Goal: Obtain resource: Download file/media

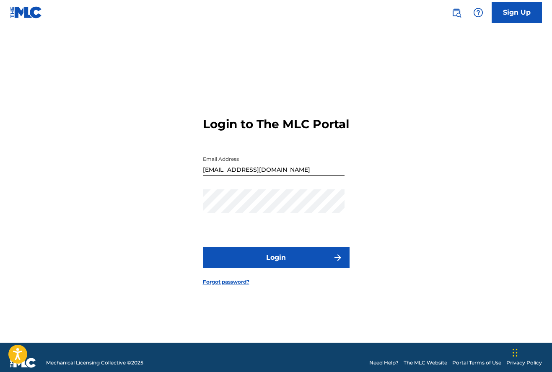
click at [260, 266] on button "Login" at bounding box center [276, 257] width 147 height 21
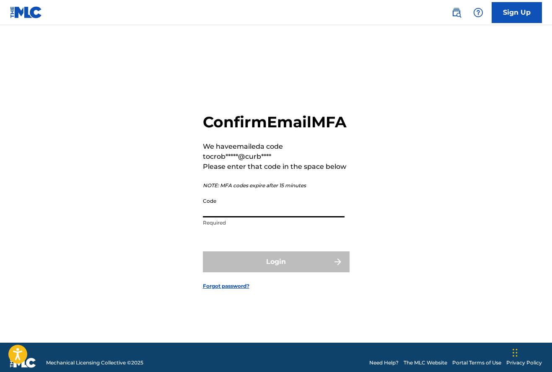
click at [245, 218] on input "Code" at bounding box center [274, 206] width 142 height 24
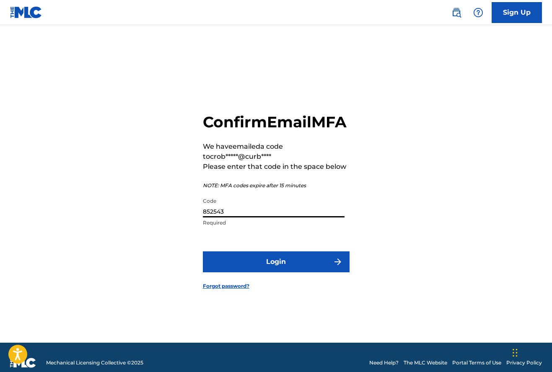
type input "852543"
click at [276, 271] on button "Login" at bounding box center [276, 262] width 147 height 21
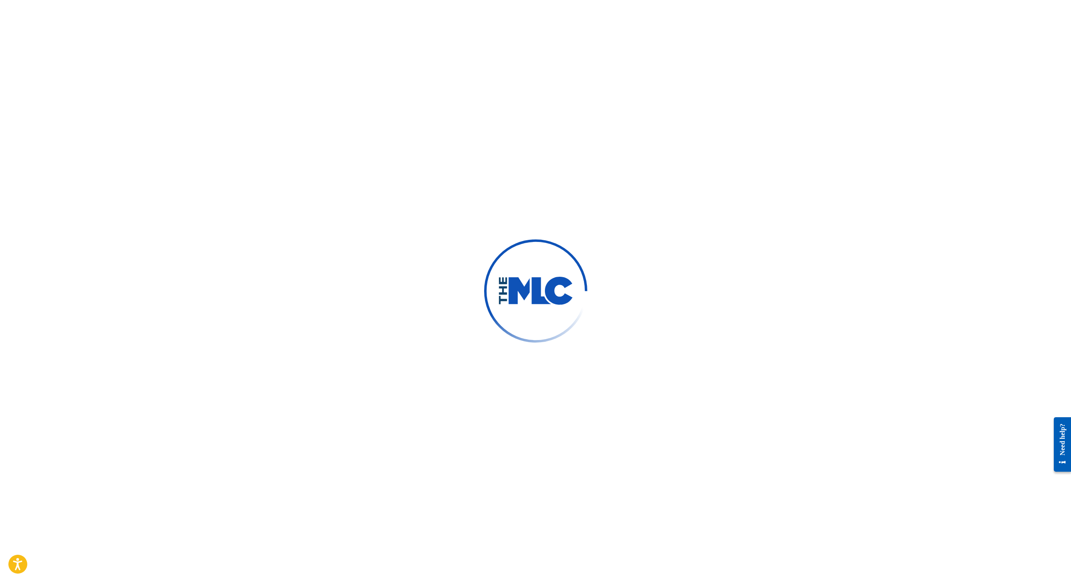
click at [198, 168] on div at bounding box center [535, 291] width 1071 height 582
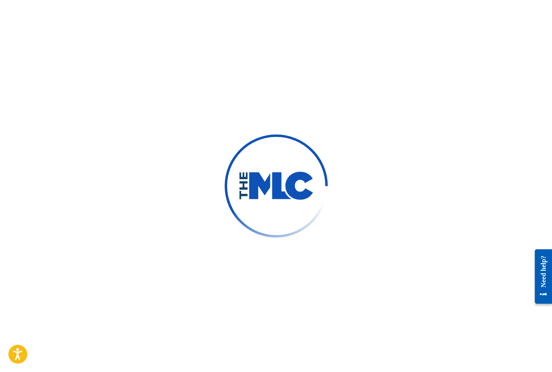
click at [261, 162] on img at bounding box center [275, 186] width 113 height 113
click at [382, 359] on div at bounding box center [276, 186] width 552 height 372
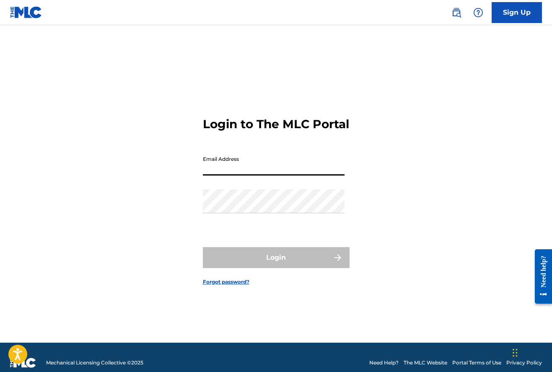
type input "[EMAIL_ADDRESS][DOMAIN_NAME]"
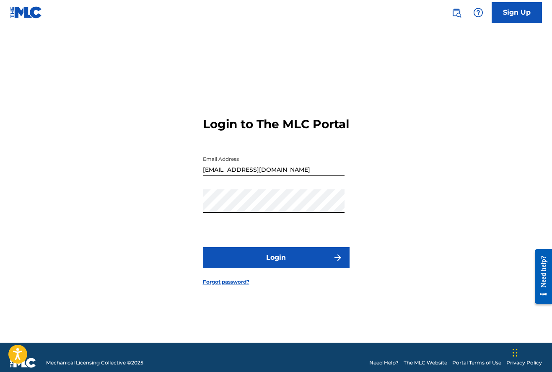
click at [266, 268] on button "Login" at bounding box center [276, 257] width 147 height 21
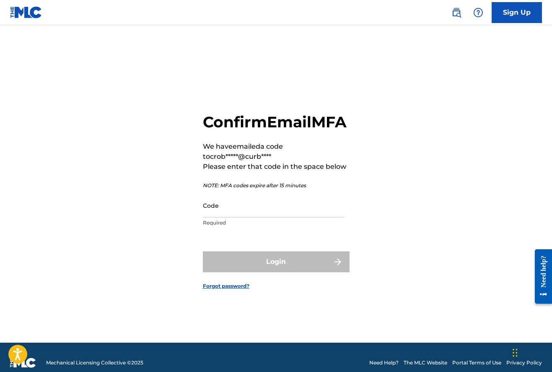
click at [233, 216] on input "Code" at bounding box center [274, 206] width 142 height 24
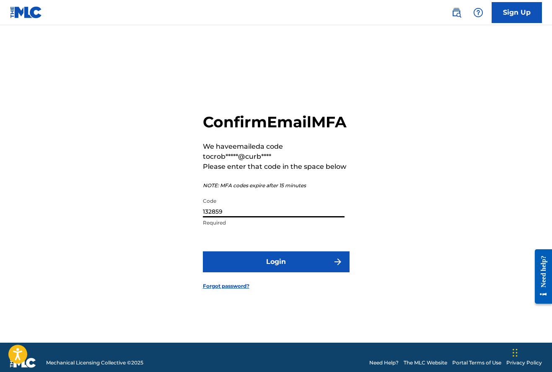
type input "132859"
click at [276, 271] on button "Login" at bounding box center [276, 262] width 147 height 21
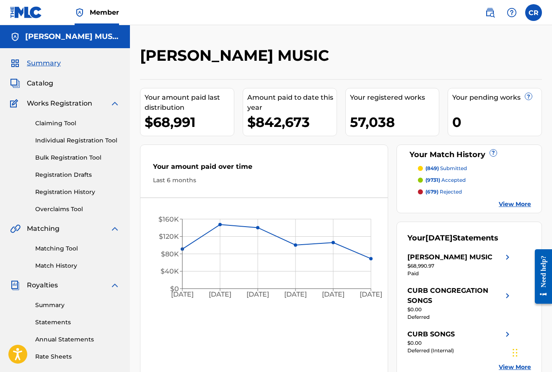
click at [52, 323] on link "Statements" at bounding box center [77, 322] width 85 height 9
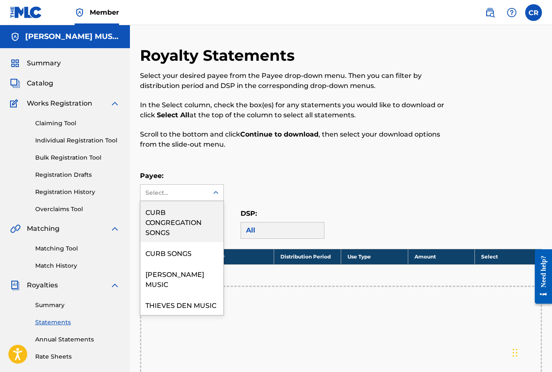
click at [175, 195] on div "Select..." at bounding box center [174, 193] width 57 height 9
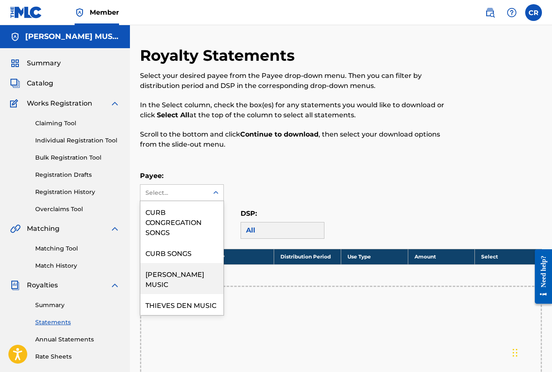
click at [175, 276] on div "[PERSON_NAME] MUSIC" at bounding box center [182, 278] width 83 height 31
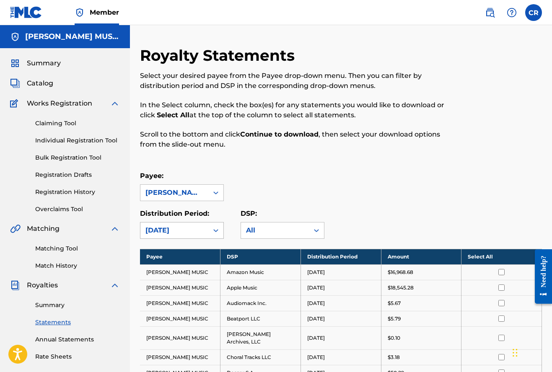
click at [175, 224] on div "[DATE]" at bounding box center [175, 231] width 68 height 16
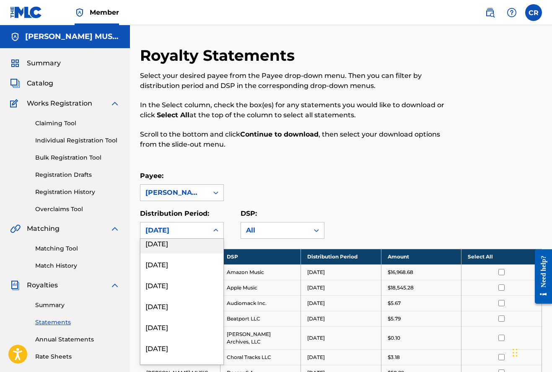
scroll to position [111, 0]
click at [172, 280] on div "[DATE]" at bounding box center [182, 285] width 83 height 21
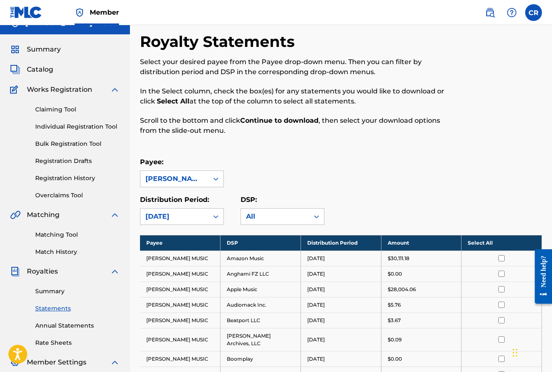
scroll to position [10, 0]
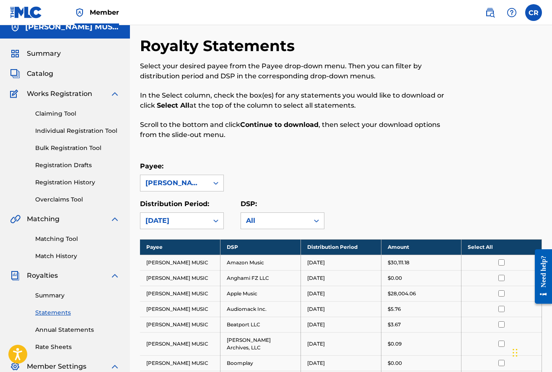
click at [50, 296] on link "Summary" at bounding box center [77, 296] width 85 height 9
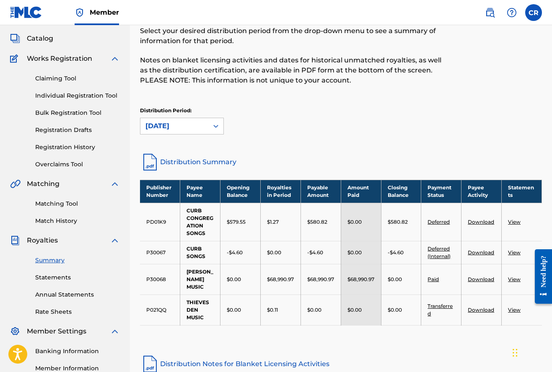
scroll to position [45, 0]
click at [172, 125] on div "[DATE]" at bounding box center [175, 126] width 58 height 10
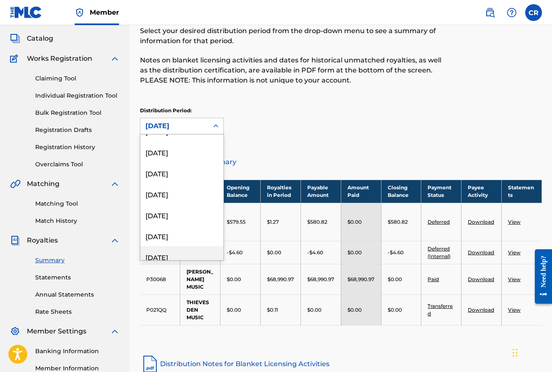
scroll to position [118, 0]
click at [190, 172] on div "[DATE]" at bounding box center [182, 173] width 83 height 21
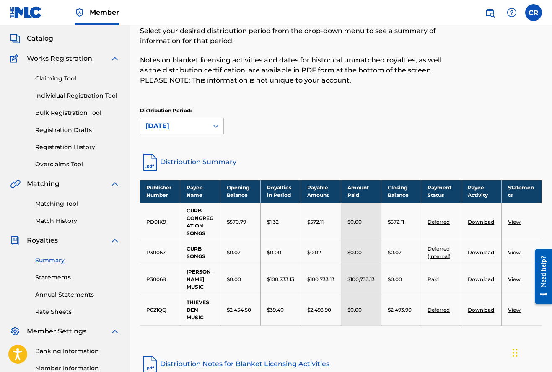
click at [517, 278] on link "View" at bounding box center [514, 279] width 13 height 6
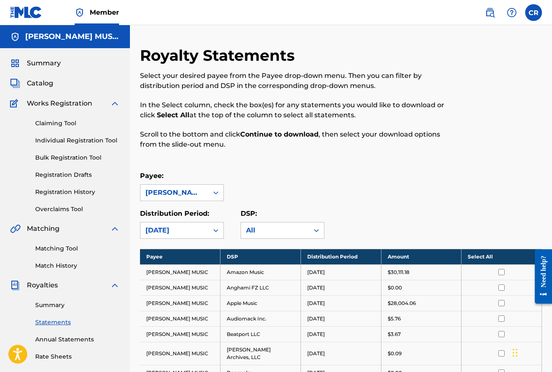
click at [46, 284] on span "Royalties" at bounding box center [42, 286] width 31 height 10
click at [56, 302] on link "Summary" at bounding box center [77, 305] width 85 height 9
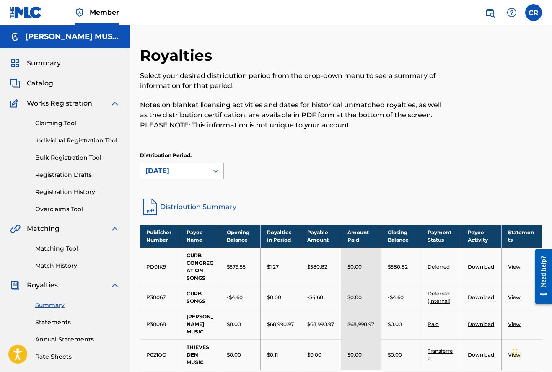
click at [195, 175] on div "[DATE]" at bounding box center [175, 171] width 58 height 10
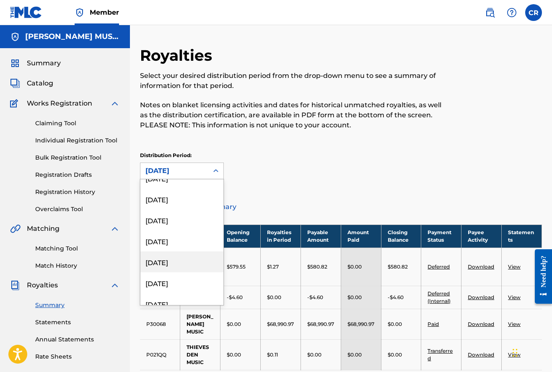
scroll to position [54, 0]
click at [182, 241] on div "[DATE]" at bounding box center [182, 240] width 83 height 21
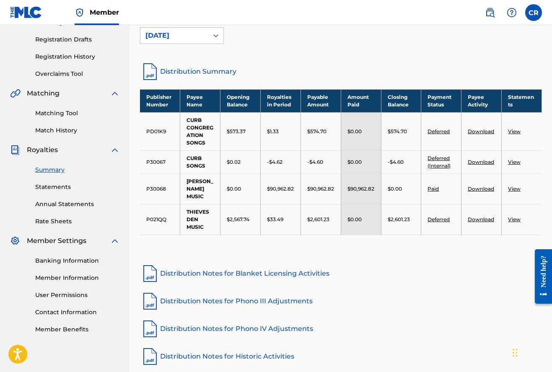
scroll to position [136, 0]
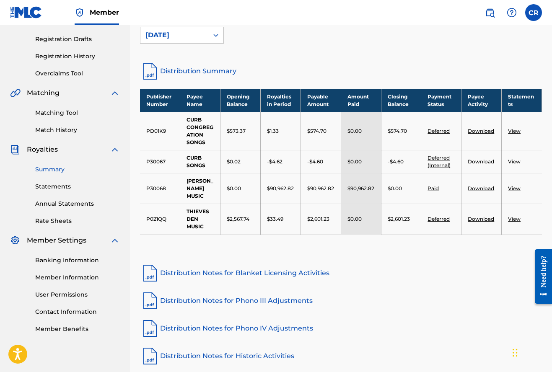
click at [190, 34] on div "[DATE]" at bounding box center [175, 35] width 58 height 10
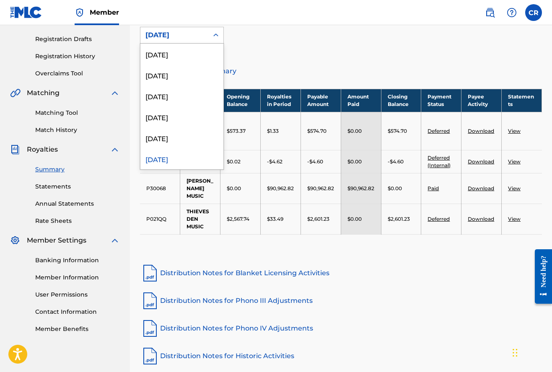
scroll to position [7, 0]
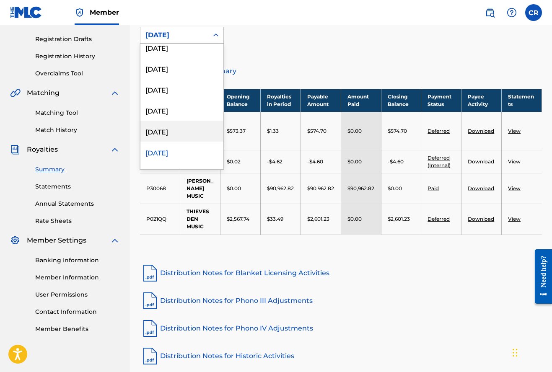
click at [166, 131] on div "[DATE]" at bounding box center [182, 131] width 83 height 21
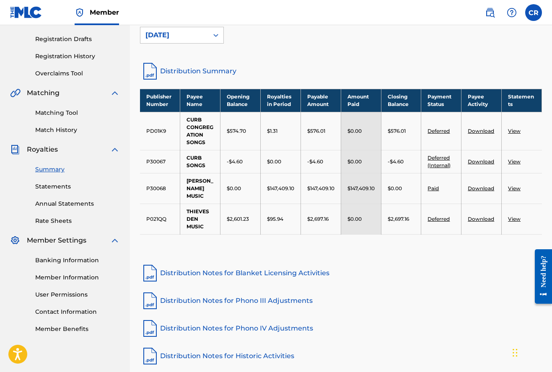
click at [164, 38] on div "[DATE]" at bounding box center [175, 35] width 58 height 10
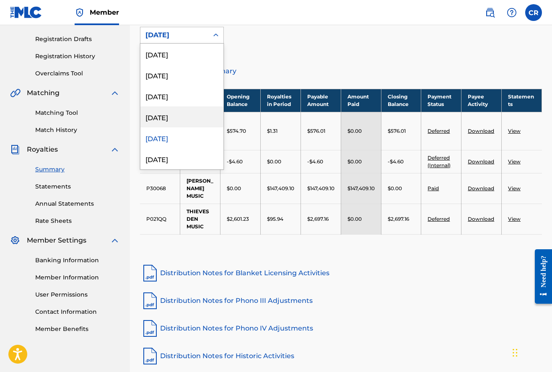
click at [154, 114] on div "[DATE]" at bounding box center [182, 117] width 83 height 21
click at [171, 36] on div "[DATE]" at bounding box center [175, 35] width 58 height 10
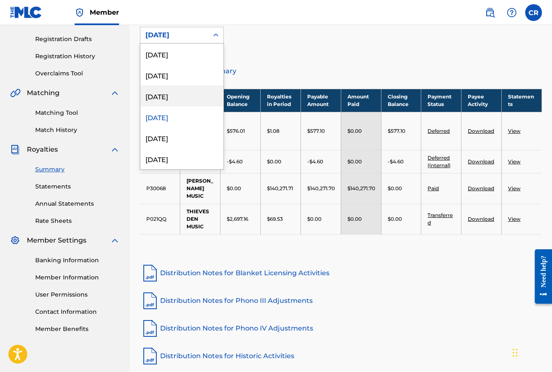
click at [180, 94] on div "[DATE]" at bounding box center [182, 96] width 83 height 21
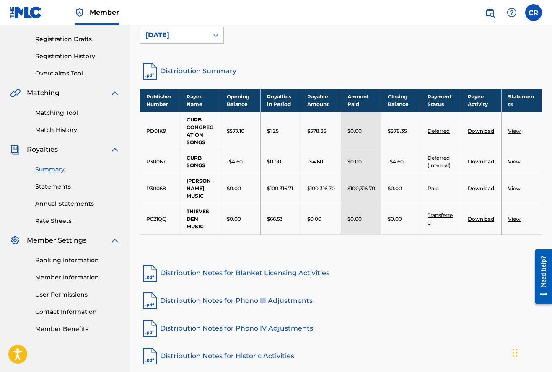
click at [204, 37] on div "[DATE]" at bounding box center [175, 35] width 68 height 16
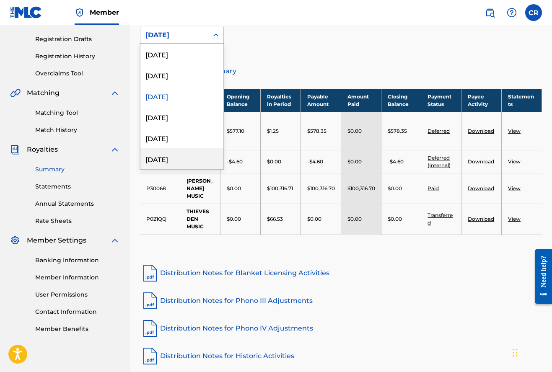
click at [175, 159] on div "[DATE]" at bounding box center [182, 158] width 83 height 21
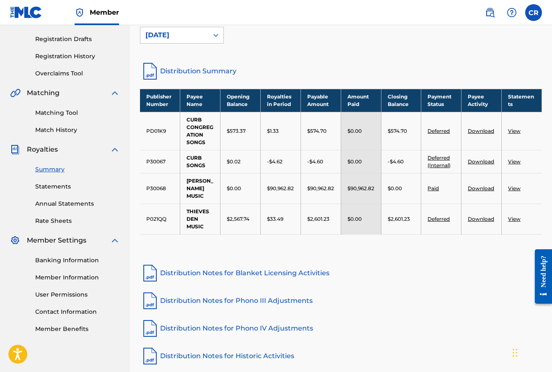
click at [513, 188] on link "View" at bounding box center [514, 188] width 13 height 6
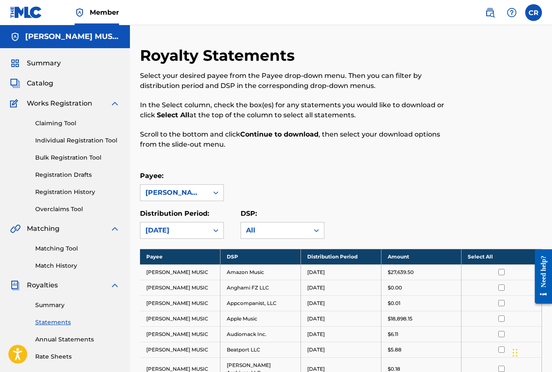
click at [500, 270] on input "checkbox" at bounding box center [502, 272] width 6 height 6
click at [471, 250] on th "Select All" at bounding box center [502, 257] width 81 height 16
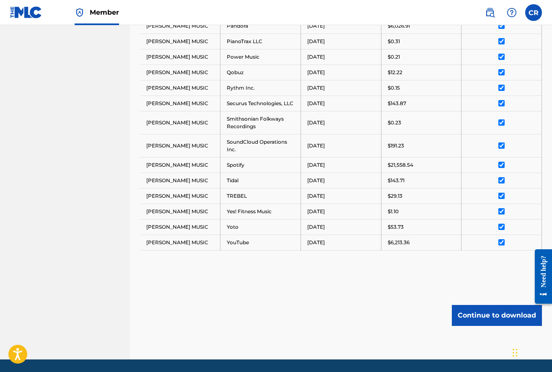
scroll to position [582, 0]
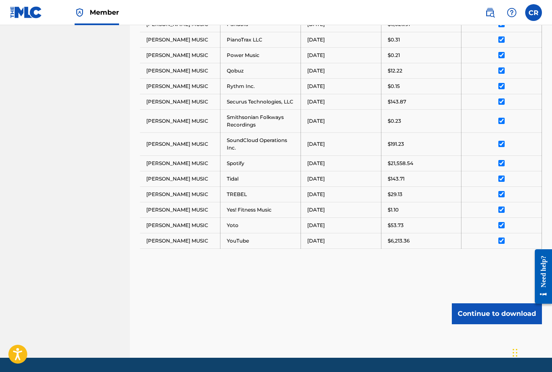
click at [479, 315] on button "Continue to download" at bounding box center [497, 314] width 90 height 21
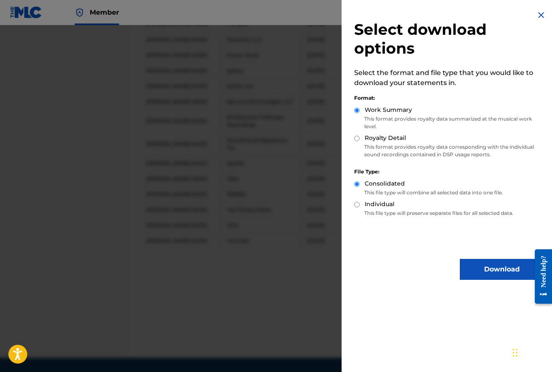
click at [479, 271] on button "Download" at bounding box center [502, 269] width 84 height 21
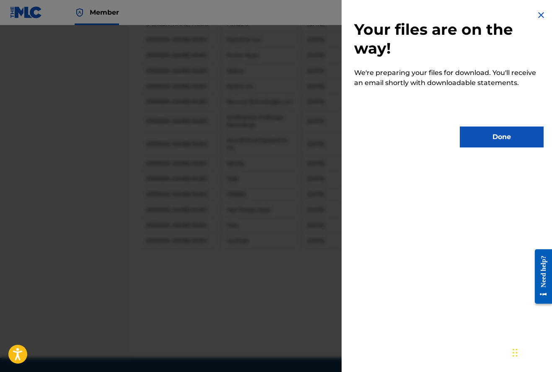
click at [491, 141] on button "Done" at bounding box center [502, 137] width 84 height 21
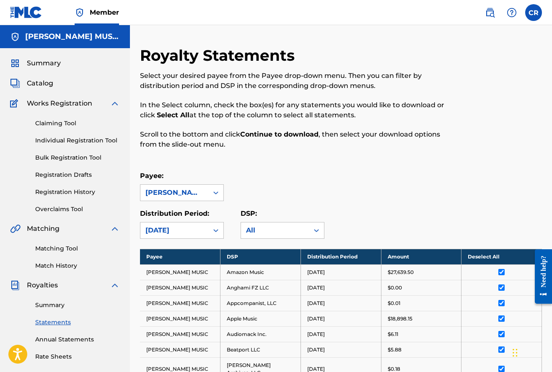
scroll to position [0, 0]
click at [180, 227] on div "[DATE]" at bounding box center [175, 231] width 58 height 10
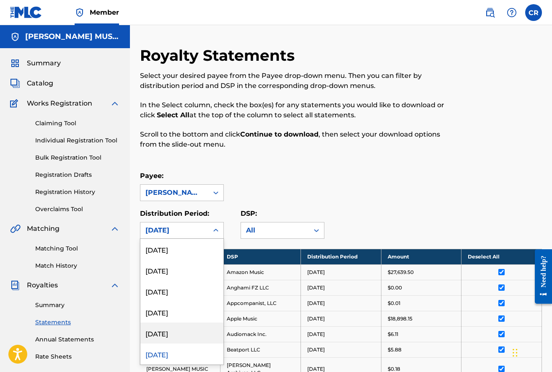
click at [176, 331] on div "[DATE]" at bounding box center [182, 333] width 83 height 21
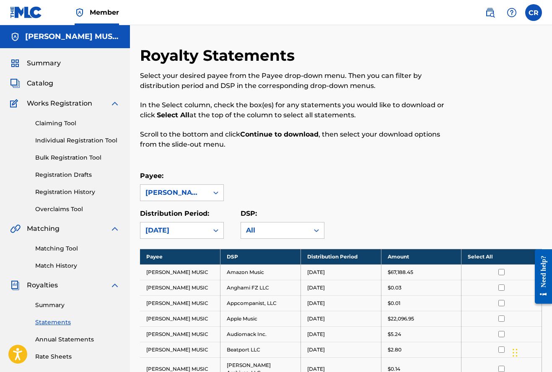
click at [479, 258] on th "Select All" at bounding box center [502, 257] width 81 height 16
click at [57, 305] on link "Summary" at bounding box center [77, 305] width 85 height 9
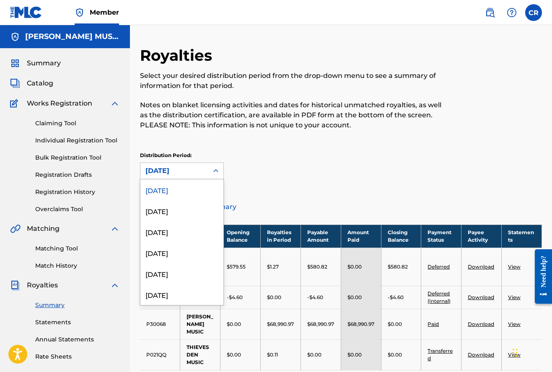
click at [200, 169] on div "[DATE]" at bounding box center [175, 171] width 58 height 10
click at [184, 294] on div "[DATE]" at bounding box center [182, 294] width 83 height 21
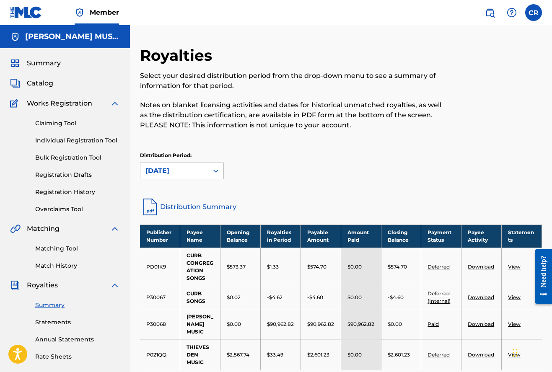
click at [169, 168] on div "[DATE]" at bounding box center [175, 171] width 58 height 10
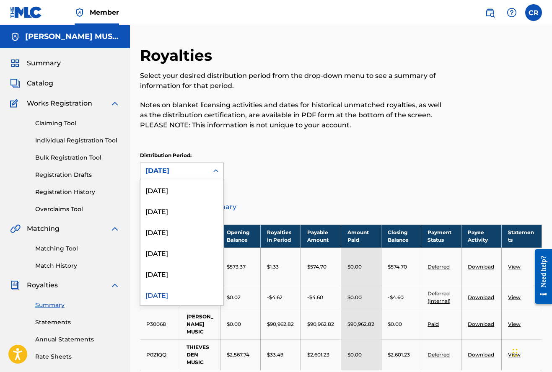
scroll to position [7, 0]
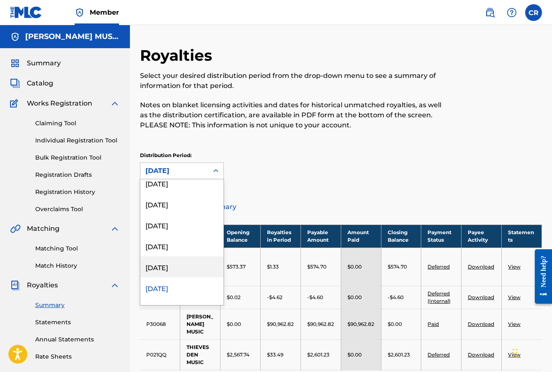
click at [172, 265] on div "[DATE]" at bounding box center [182, 267] width 83 height 21
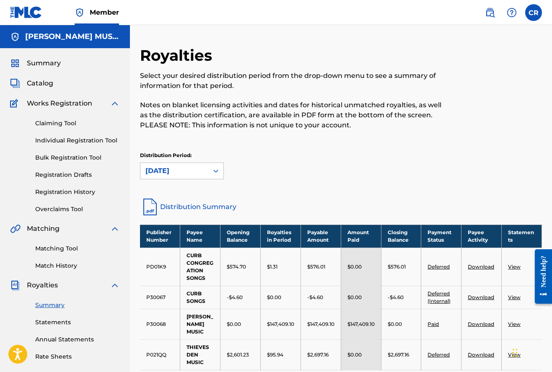
click at [516, 325] on link "View" at bounding box center [514, 324] width 13 height 6
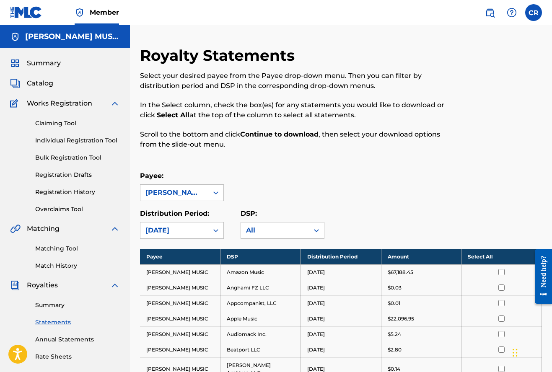
click at [488, 261] on th "Select All" at bounding box center [502, 257] width 81 height 16
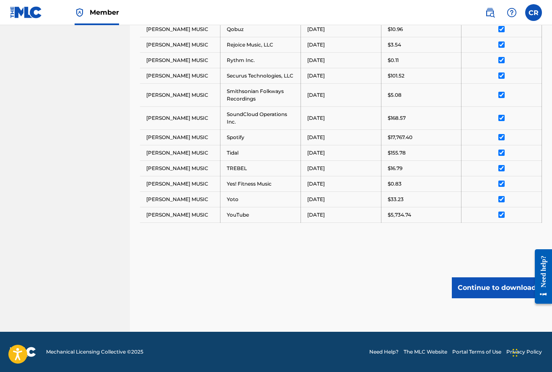
scroll to position [685, 0]
click at [500, 289] on button "Continue to download" at bounding box center [497, 288] width 90 height 21
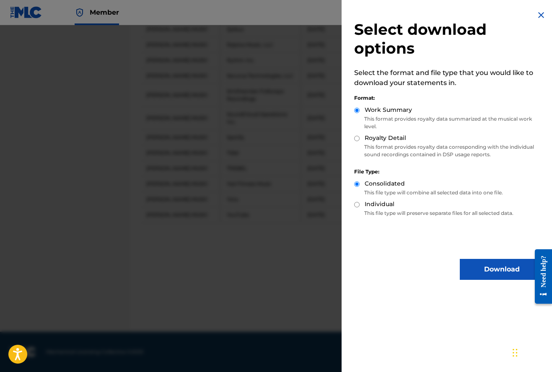
click at [461, 262] on button "Download" at bounding box center [502, 269] width 84 height 21
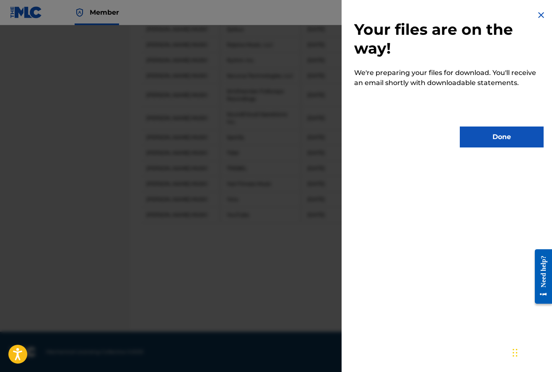
click at [487, 140] on button "Done" at bounding box center [502, 137] width 84 height 21
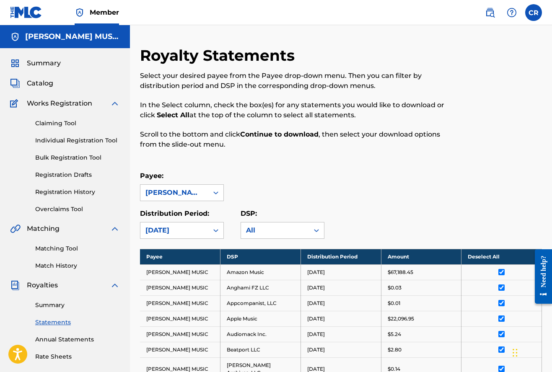
scroll to position [0, 0]
click at [55, 305] on link "Summary" at bounding box center [77, 305] width 85 height 9
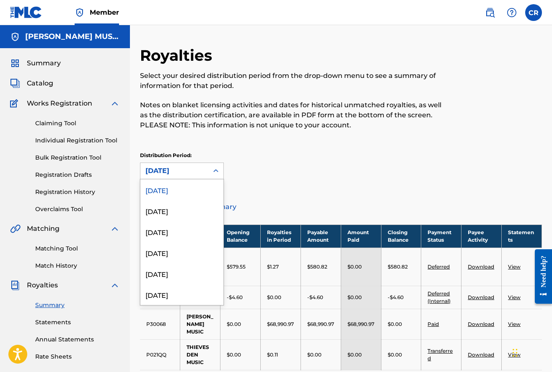
click at [172, 172] on div "[DATE]" at bounding box center [175, 171] width 58 height 10
click at [177, 258] on div "[DATE]" at bounding box center [182, 252] width 83 height 21
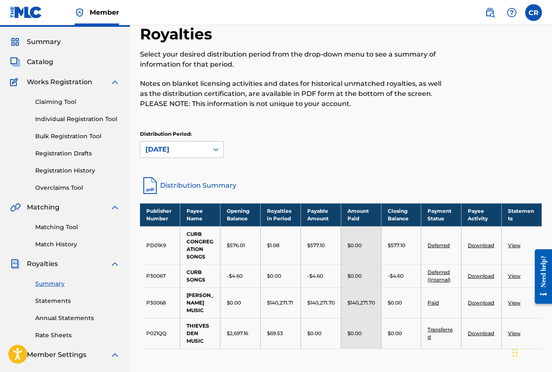
scroll to position [22, 0]
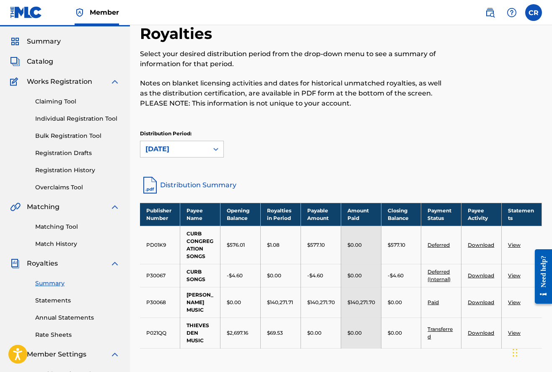
click at [515, 302] on link "View" at bounding box center [514, 303] width 13 height 6
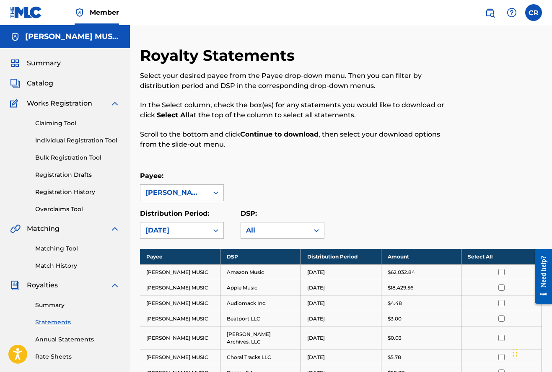
click at [486, 256] on th "Select All" at bounding box center [502, 257] width 81 height 16
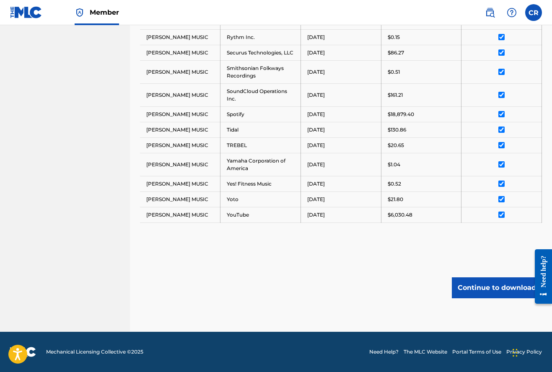
scroll to position [615, 0]
click at [485, 282] on button "Continue to download" at bounding box center [497, 288] width 90 height 21
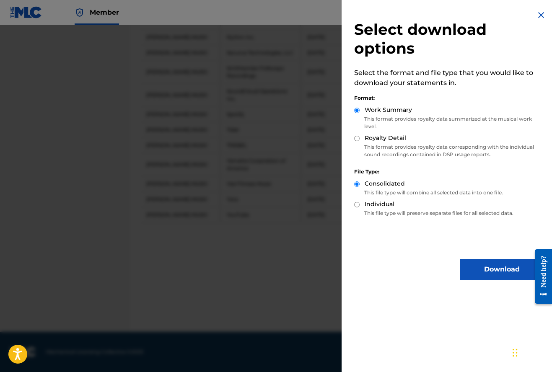
click at [469, 269] on button "Download" at bounding box center [502, 269] width 84 height 21
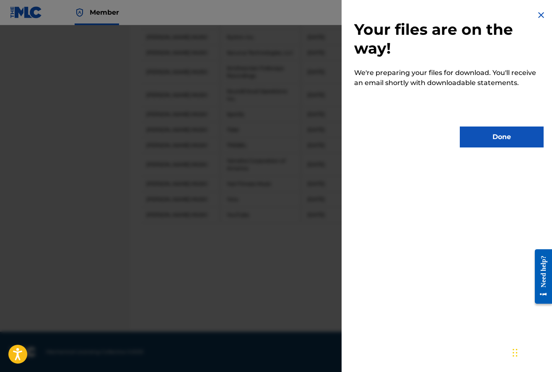
click at [501, 130] on button "Done" at bounding box center [502, 137] width 84 height 21
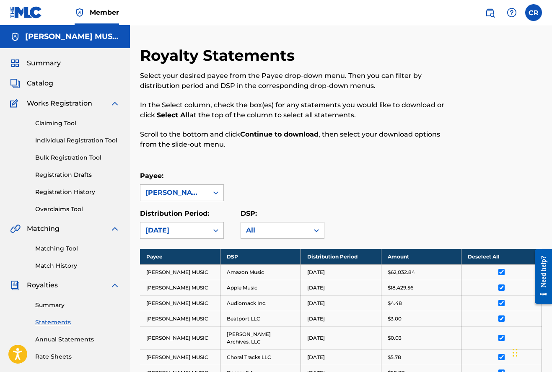
scroll to position [0, 0]
click at [45, 304] on link "Summary" at bounding box center [77, 305] width 85 height 9
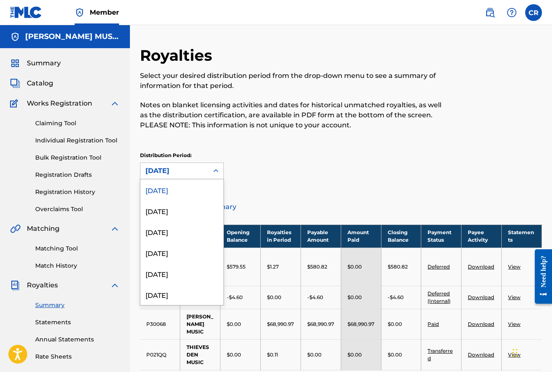
click at [184, 163] on div "[DATE]" at bounding box center [175, 171] width 68 height 16
click at [176, 228] on div "[DATE]" at bounding box center [182, 231] width 83 height 21
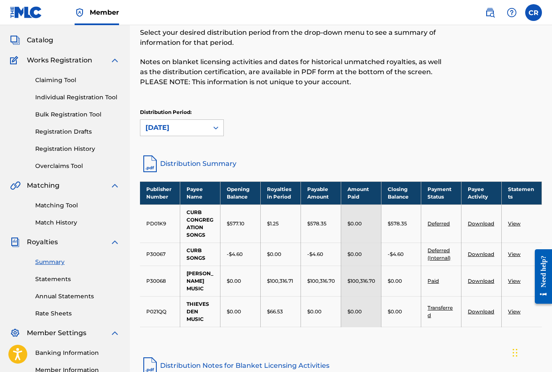
scroll to position [47, 0]
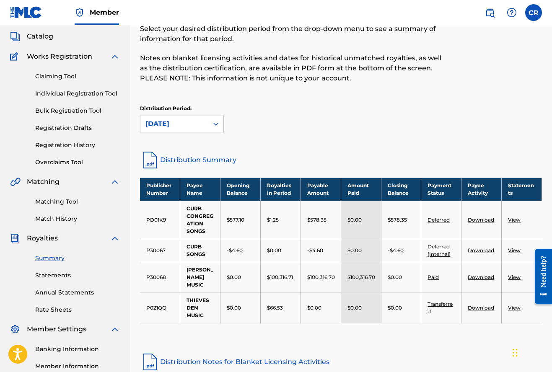
click at [514, 276] on link "View" at bounding box center [514, 277] width 13 height 6
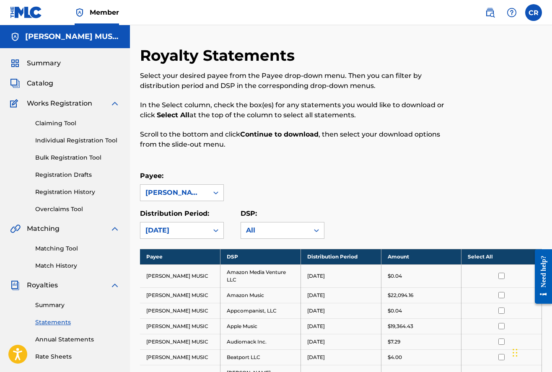
click at [479, 254] on th "Select All" at bounding box center [502, 257] width 81 height 16
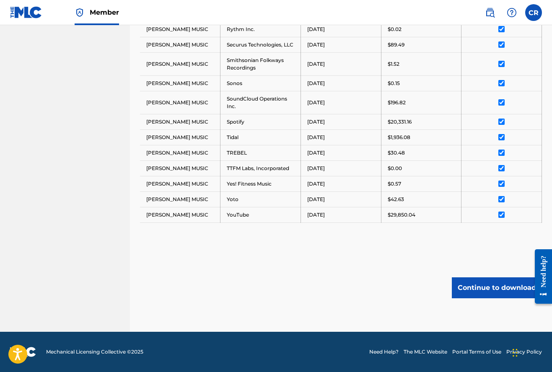
scroll to position [677, 0]
click at [490, 291] on button "Continue to download" at bounding box center [497, 288] width 90 height 21
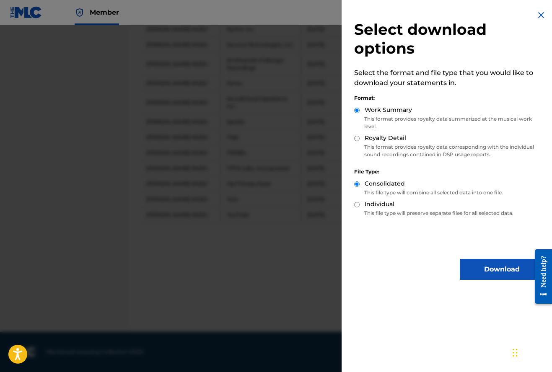
click at [484, 269] on button "Download" at bounding box center [502, 269] width 84 height 21
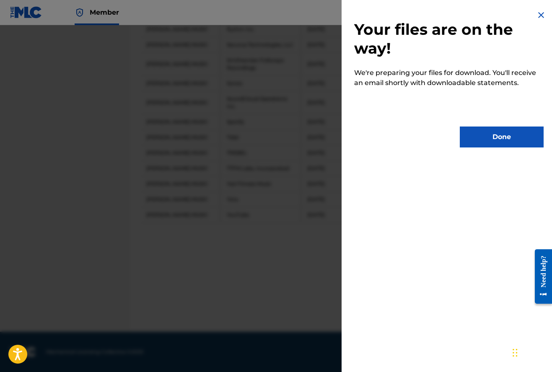
click at [471, 138] on button "Done" at bounding box center [502, 137] width 84 height 21
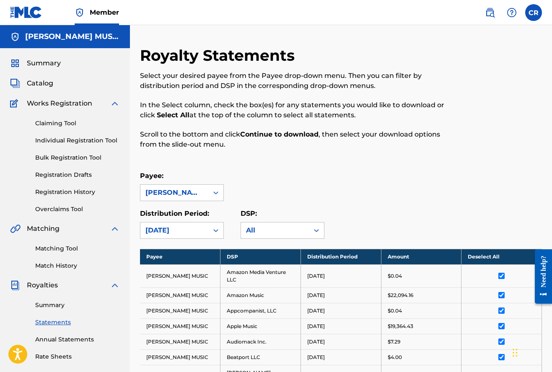
scroll to position [0, 0]
